Goal: Information Seeking & Learning: Learn about a topic

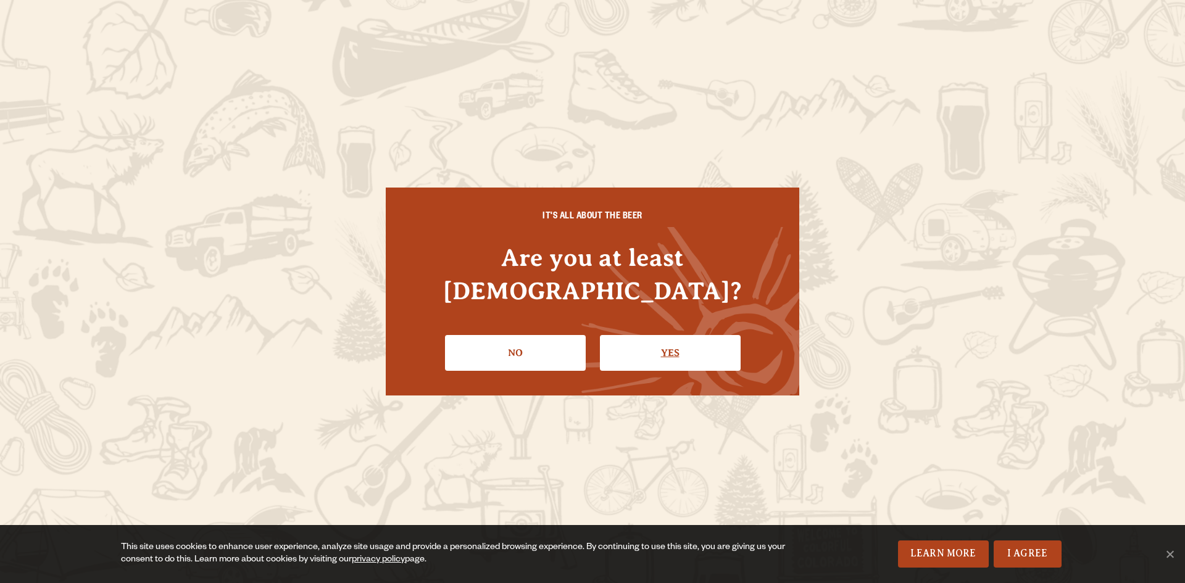
click at [661, 335] on link "Yes" at bounding box center [670, 353] width 141 height 36
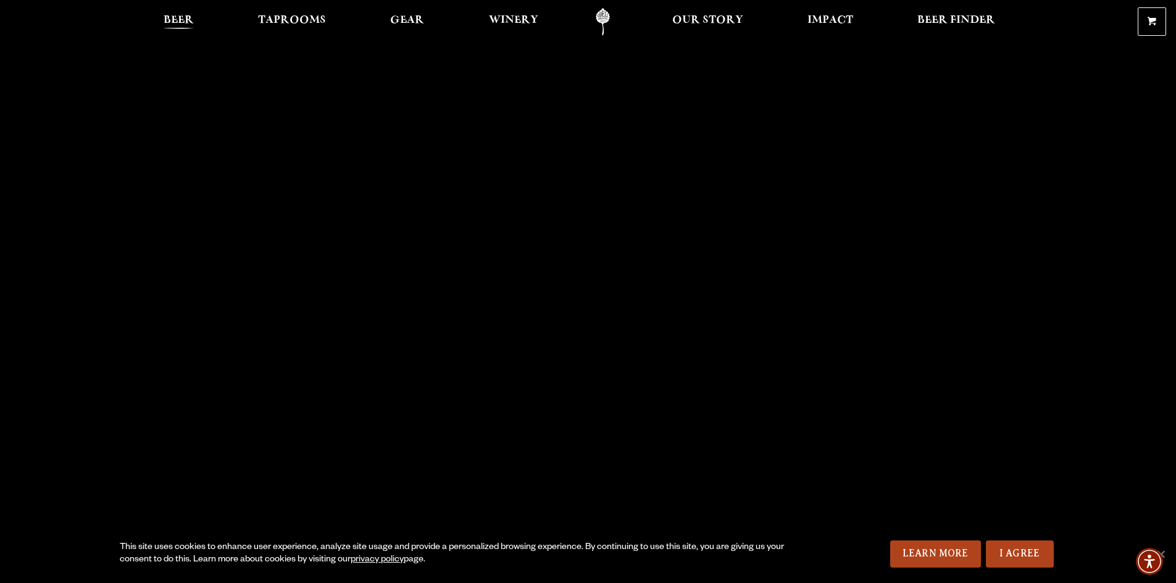
click at [175, 20] on span "Beer" at bounding box center [179, 20] width 30 height 10
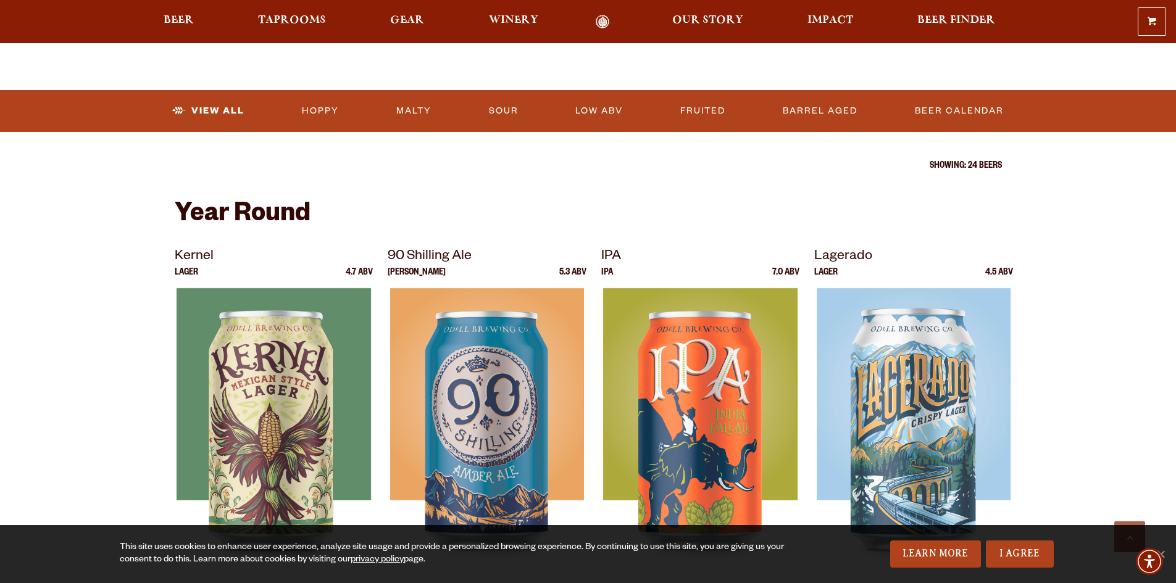
scroll to position [309, 0]
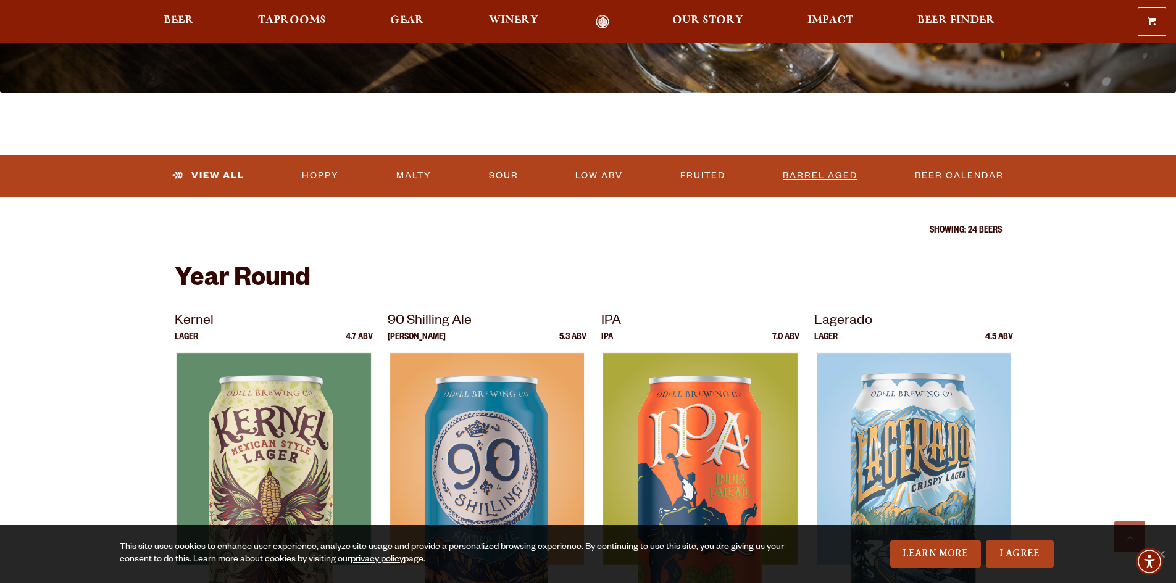
click at [838, 178] on link "Barrel Aged" at bounding box center [820, 176] width 85 height 28
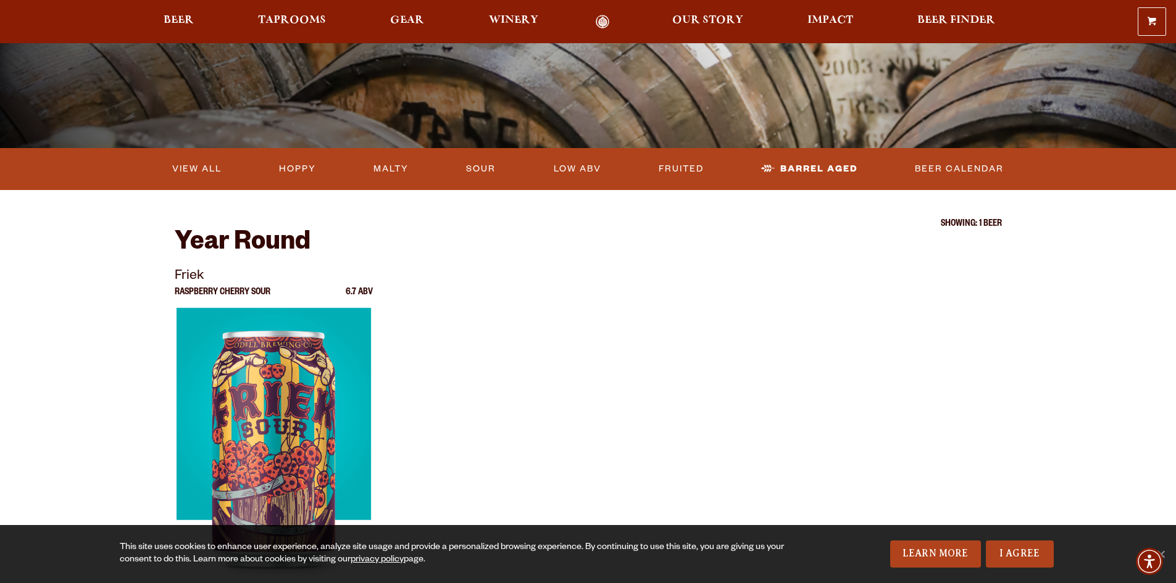
scroll to position [247, 0]
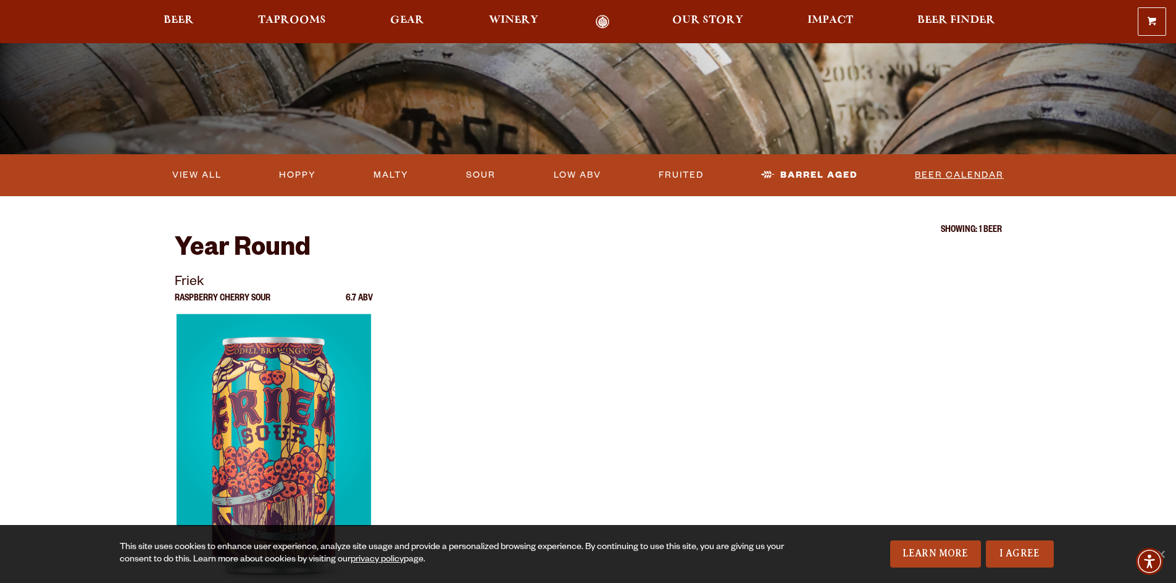
click at [976, 176] on link "Beer Calendar" at bounding box center [959, 175] width 99 height 28
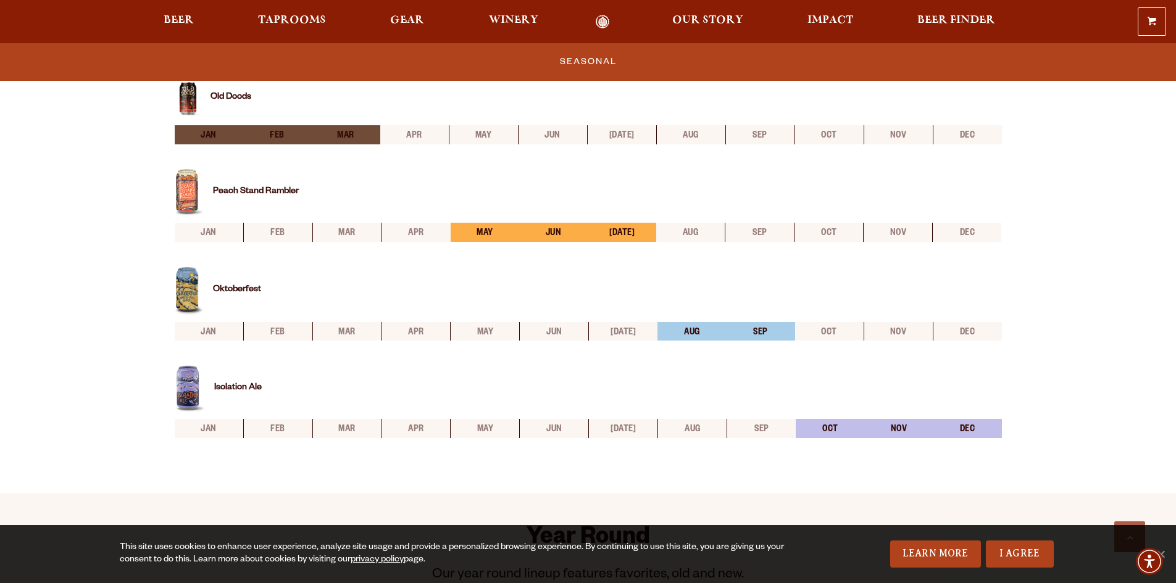
scroll to position [494, 0]
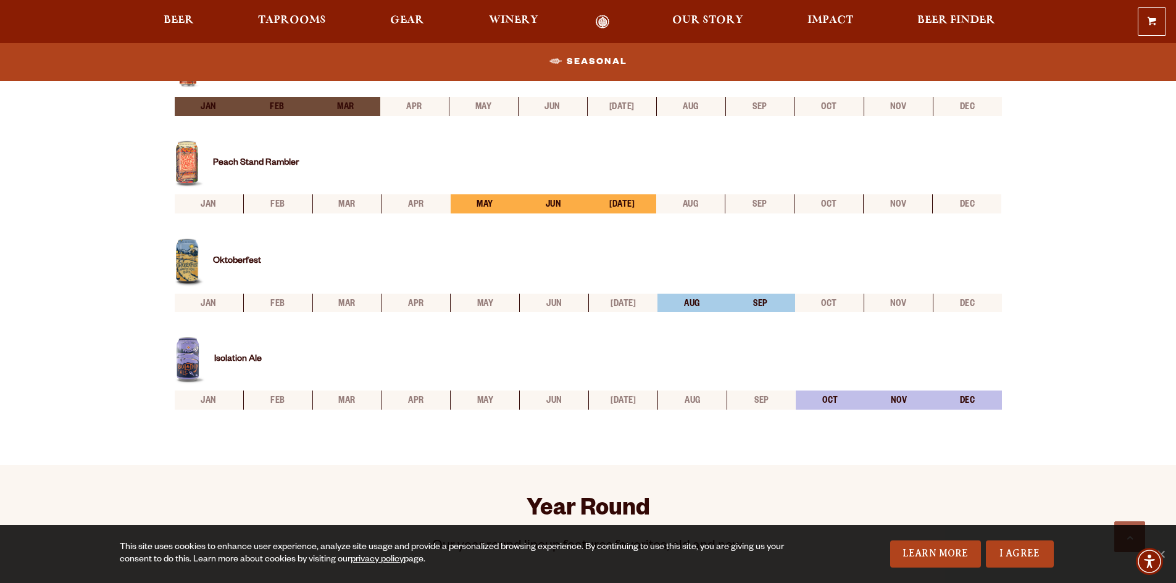
click at [191, 367] on img at bounding box center [190, 361] width 30 height 48
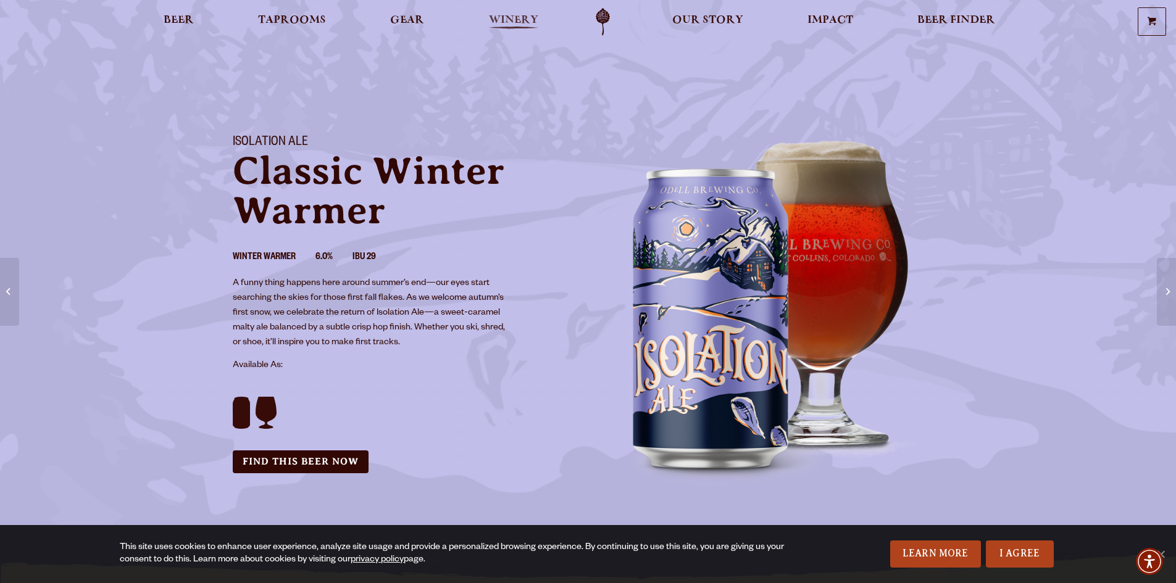
click at [530, 16] on span "Winery" at bounding box center [513, 20] width 49 height 10
